Goal: Task Accomplishment & Management: Use online tool/utility

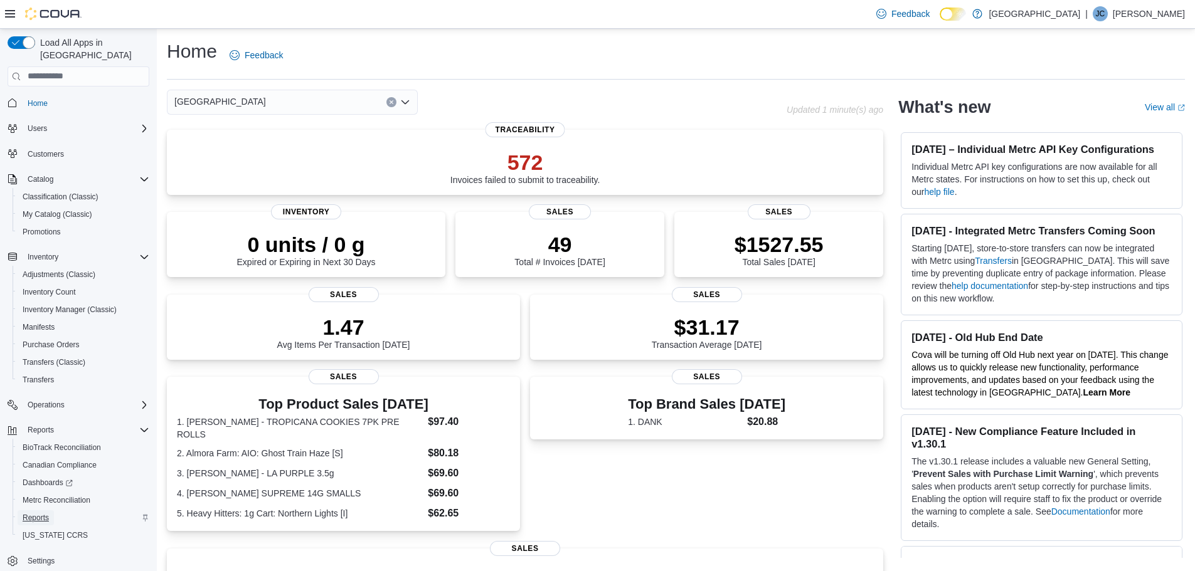
click at [33, 513] on span "Reports" at bounding box center [36, 518] width 26 height 10
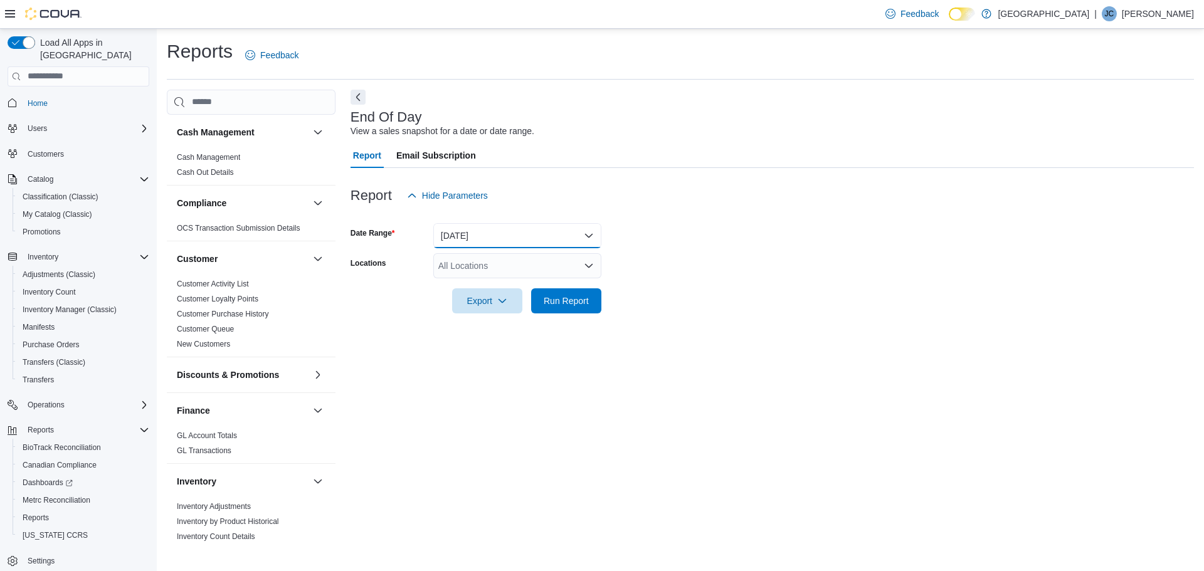
click at [578, 232] on button "[DATE]" at bounding box center [517, 235] width 168 height 25
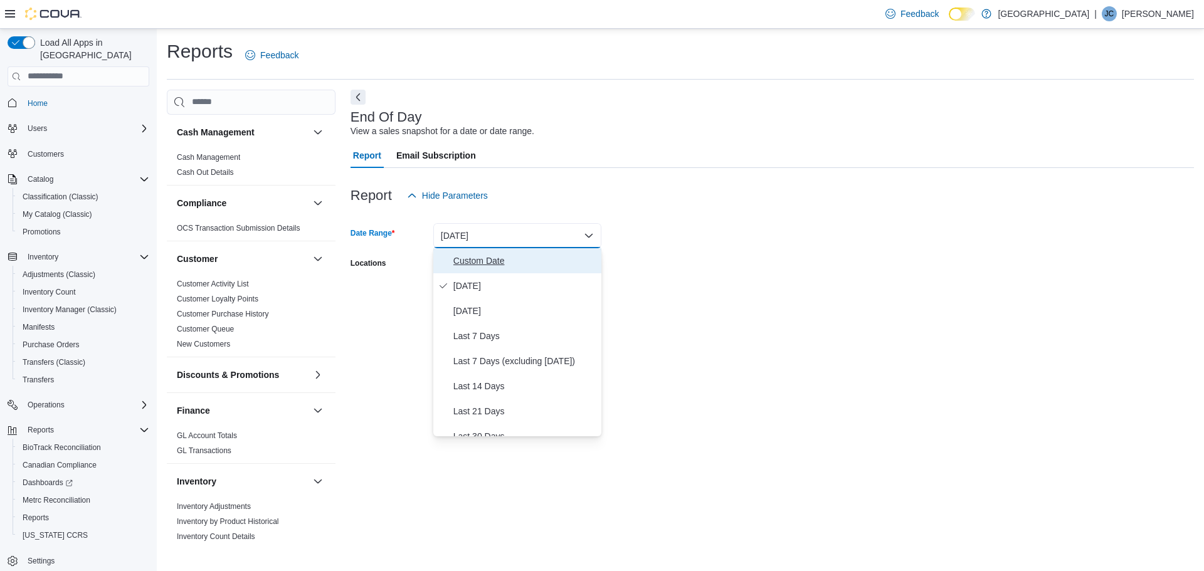
click at [492, 264] on span "Custom Date" at bounding box center [524, 260] width 143 height 15
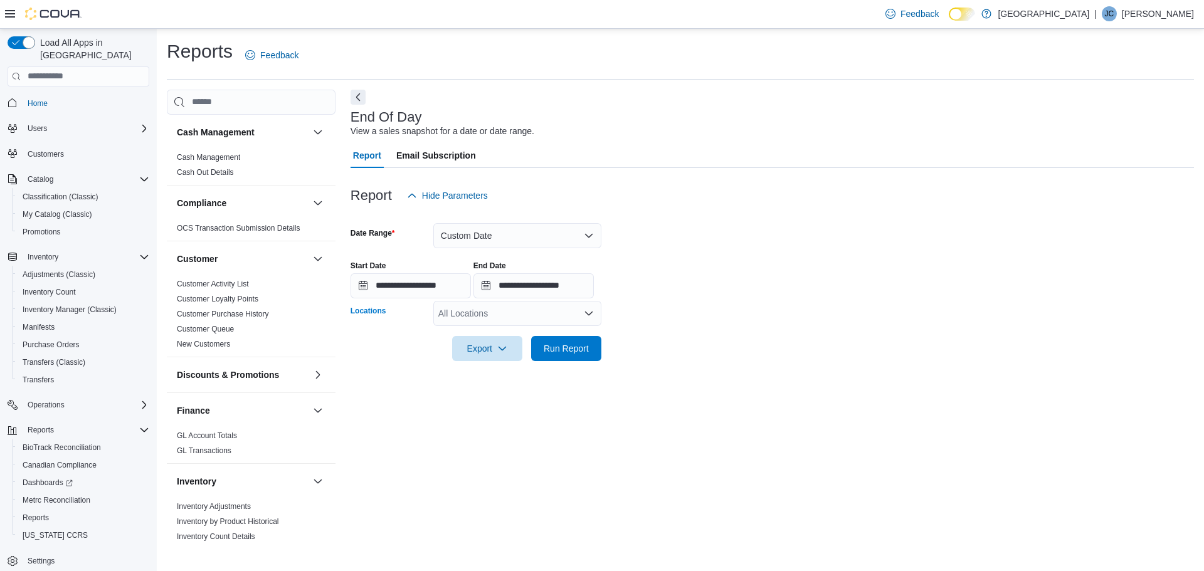
click at [585, 314] on icon "Open list of options" at bounding box center [589, 314] width 10 height 10
click at [487, 332] on span "[GEOGRAPHIC_DATA]" at bounding box center [500, 335] width 92 height 13
click at [840, 304] on form "**********" at bounding box center [773, 284] width 844 height 153
click at [583, 347] on span "Run Report" at bounding box center [566, 348] width 45 height 13
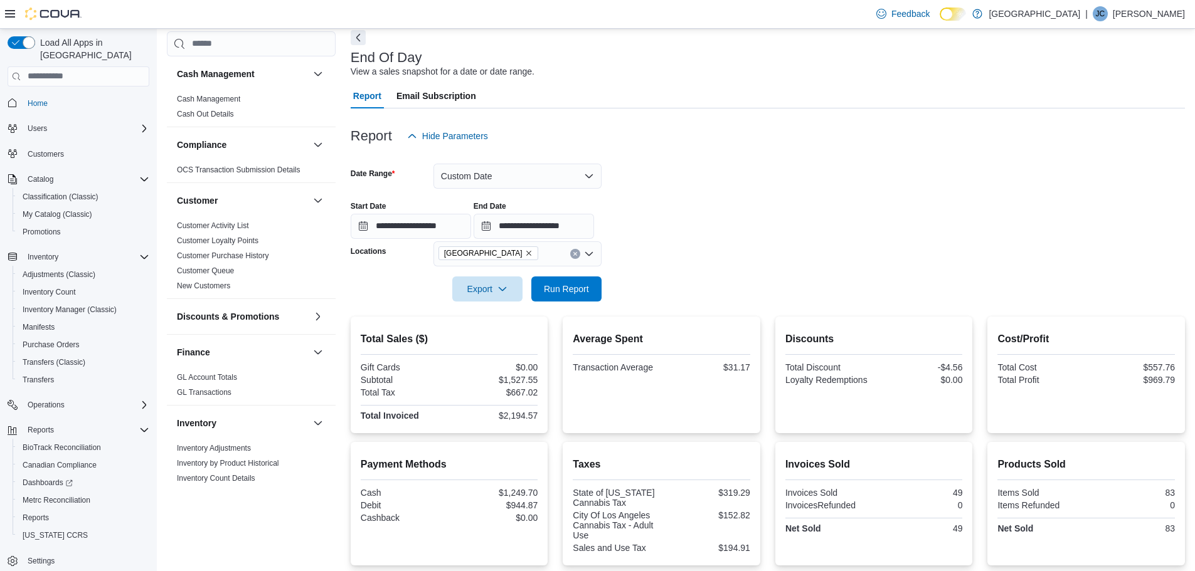
scroll to position [125, 0]
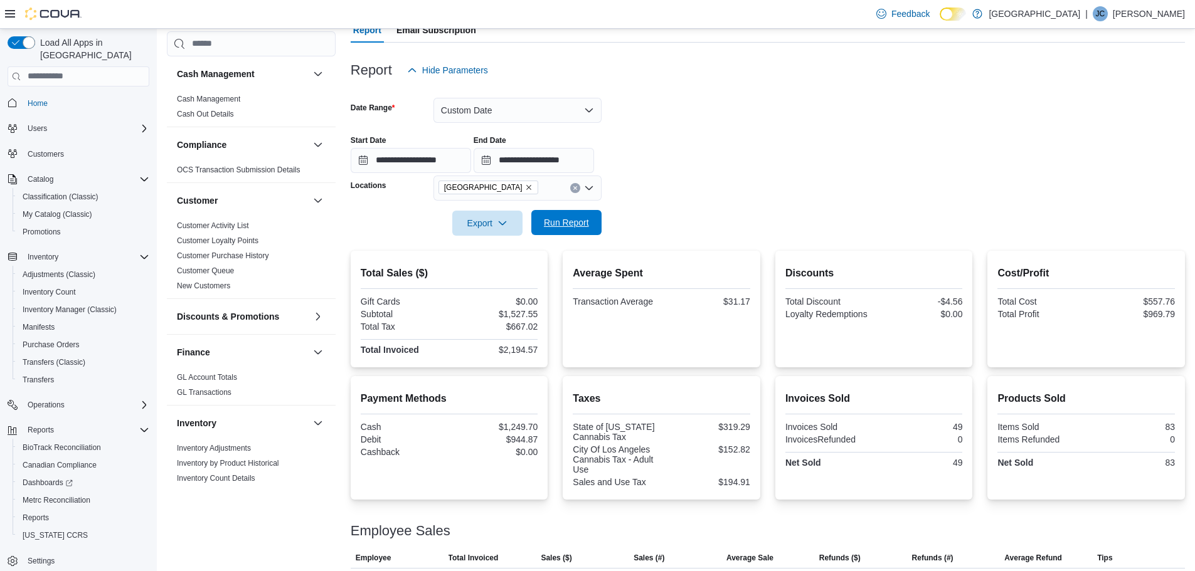
click at [566, 226] on span "Run Report" at bounding box center [566, 222] width 45 height 13
click at [492, 228] on span "Export" at bounding box center [487, 222] width 55 height 25
click at [489, 280] on button "Export to Pdf" at bounding box center [489, 273] width 72 height 25
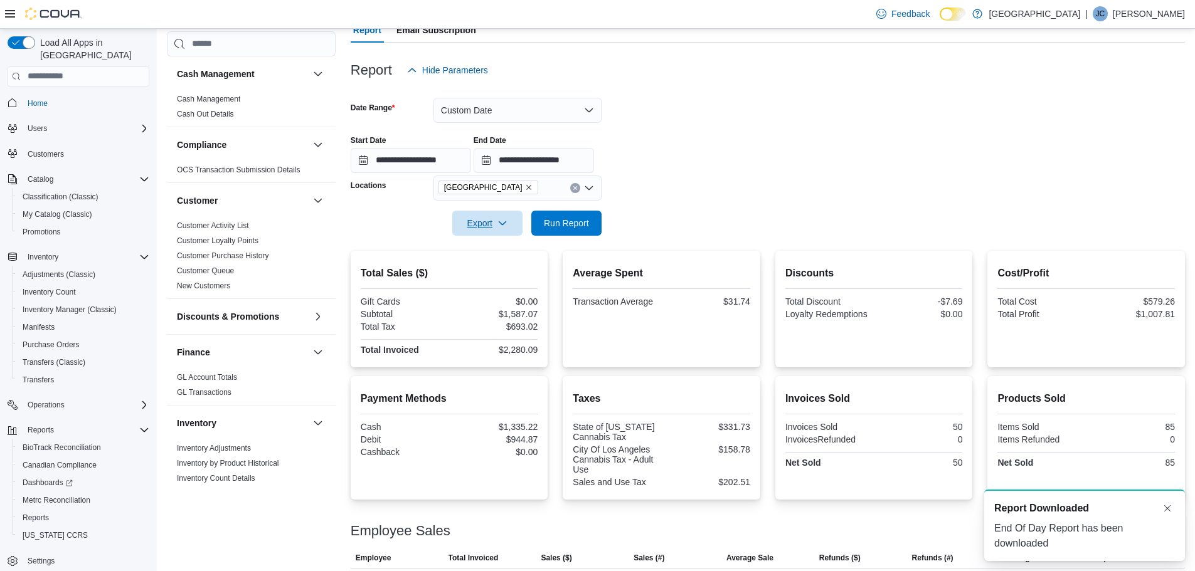
scroll to position [0, 0]
